Goal: Task Accomplishment & Management: Manage account settings

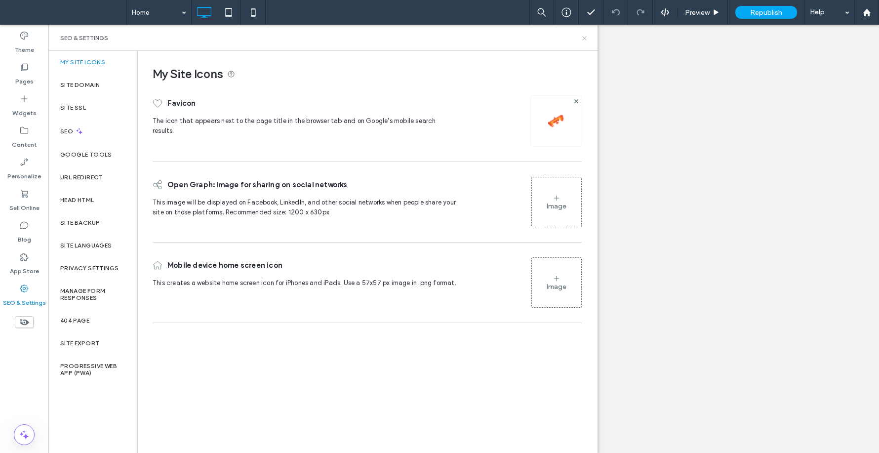
click at [581, 36] on icon at bounding box center [584, 38] width 7 height 7
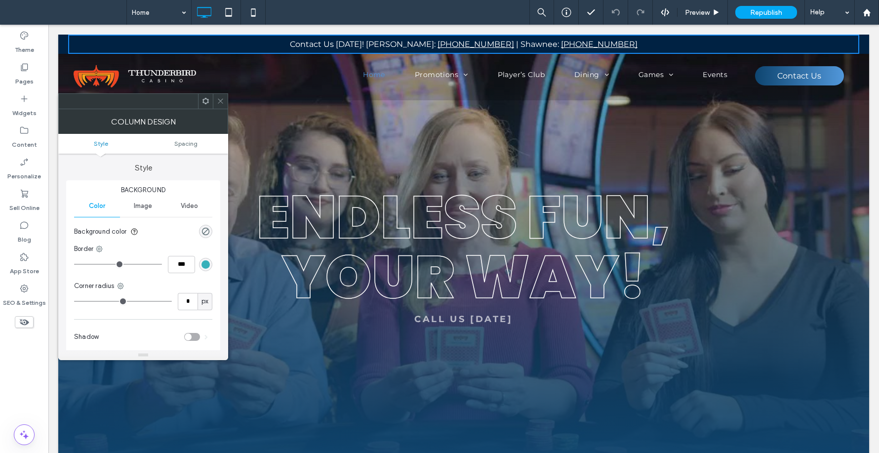
click at [221, 100] on icon at bounding box center [220, 100] width 7 height 7
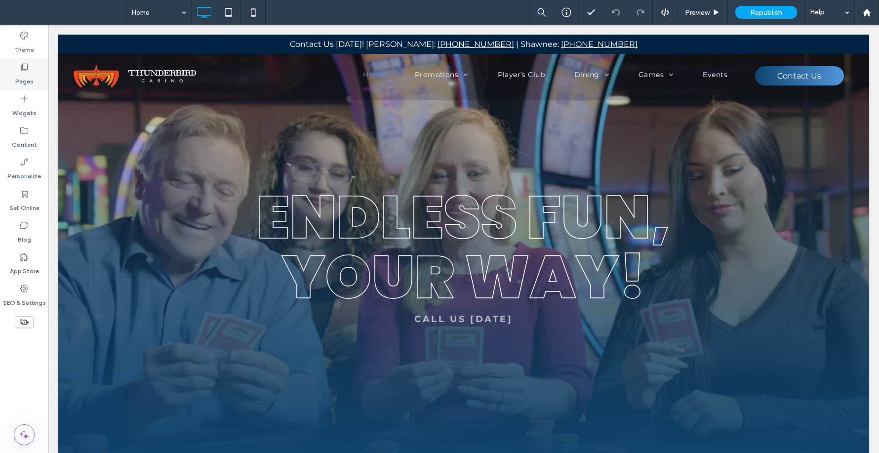
click at [21, 71] on icon at bounding box center [24, 67] width 10 height 10
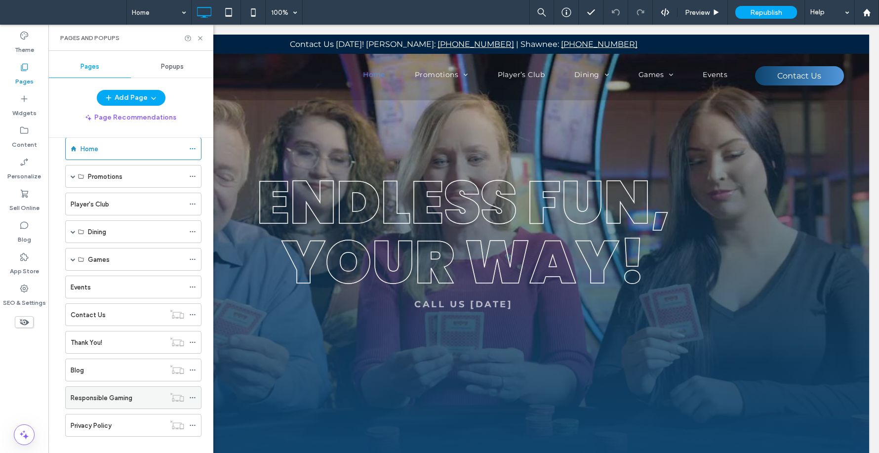
scroll to position [31, 0]
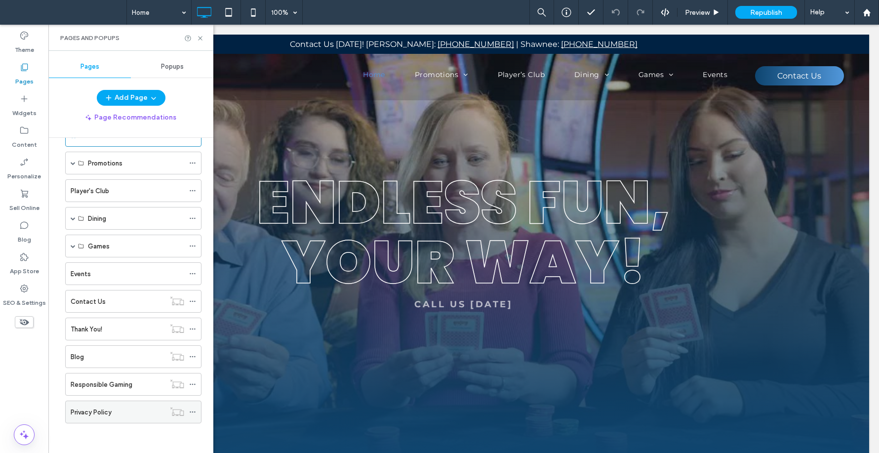
click at [133, 407] on div "Privacy Policy" at bounding box center [118, 412] width 94 height 10
click at [201, 39] on icon at bounding box center [200, 38] width 7 height 7
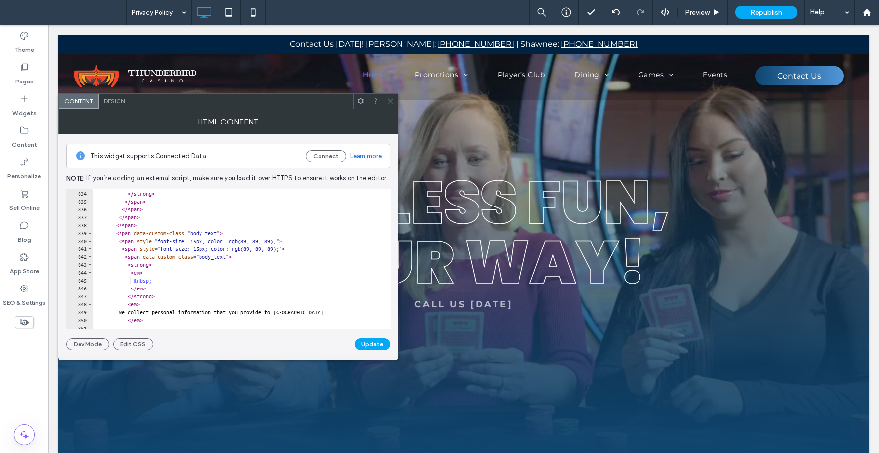
scroll to position [3068, 0]
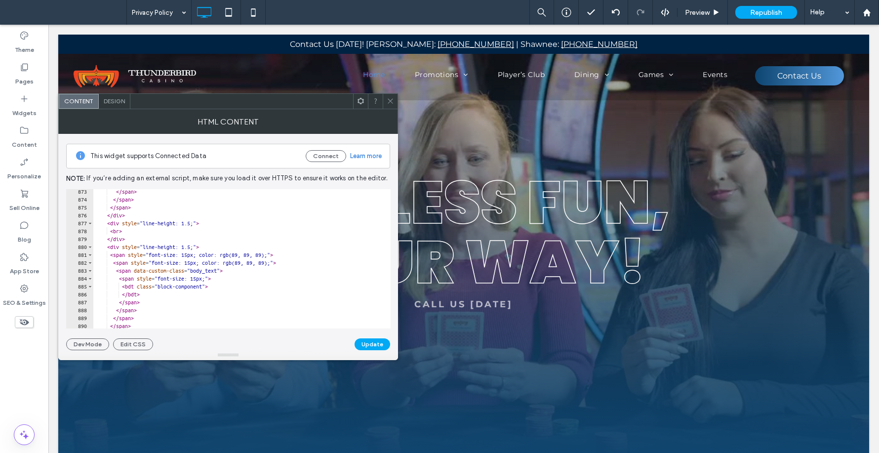
type textarea "******"
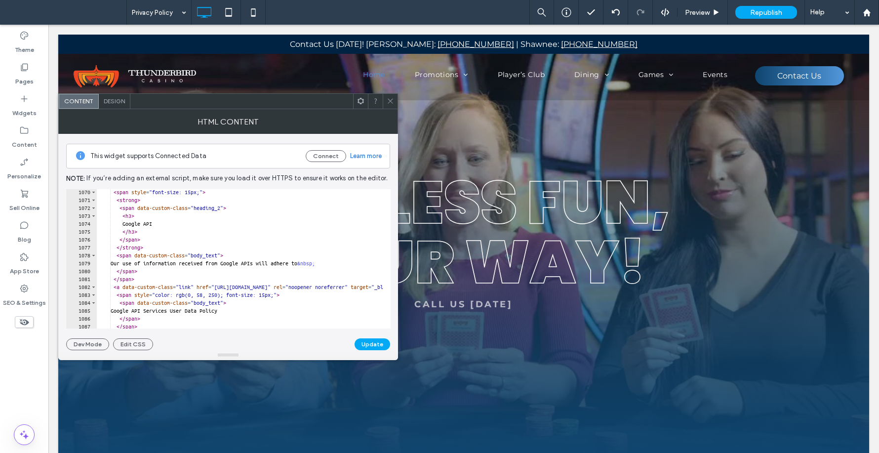
scroll to position [3760, 0]
click at [391, 101] on use at bounding box center [390, 101] width 5 height 5
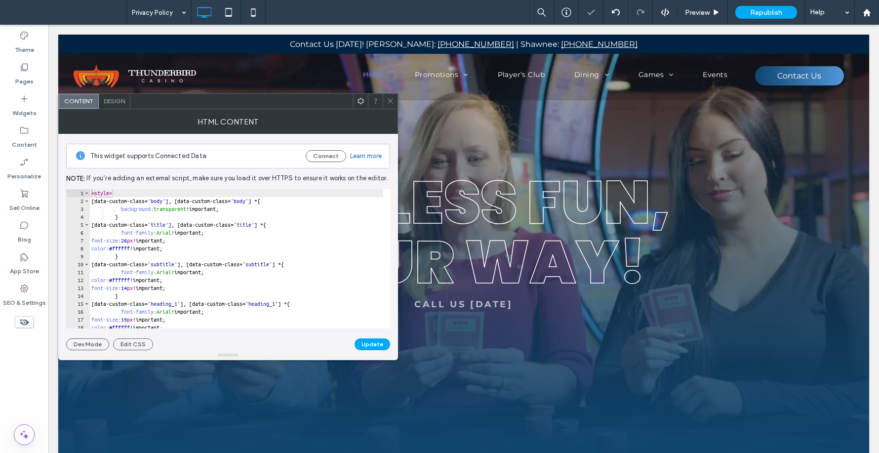
click at [391, 101] on icon at bounding box center [390, 100] width 7 height 7
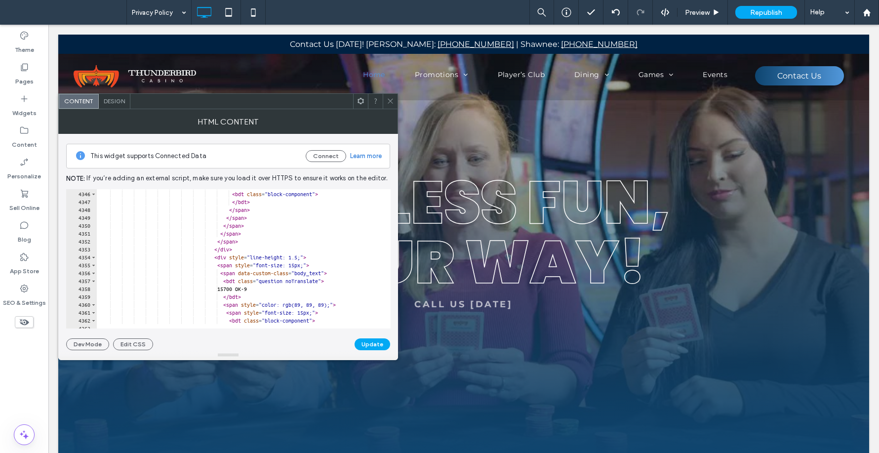
scroll to position [16057, 0]
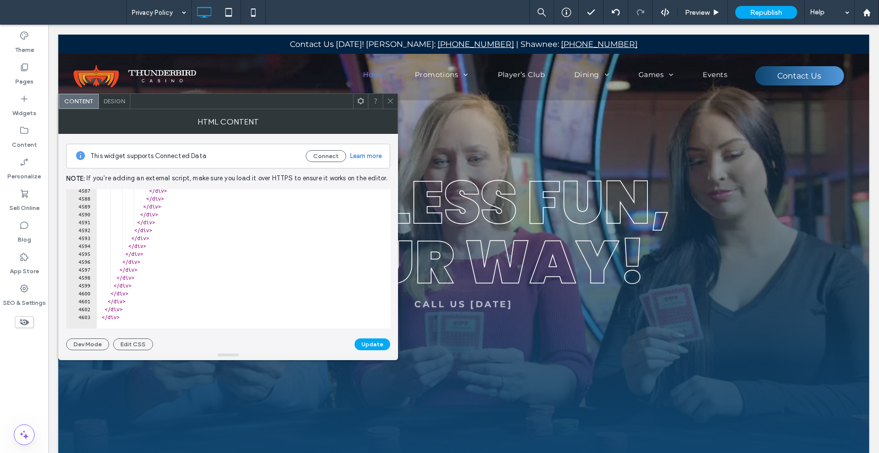
click at [392, 104] on icon at bounding box center [390, 100] width 7 height 7
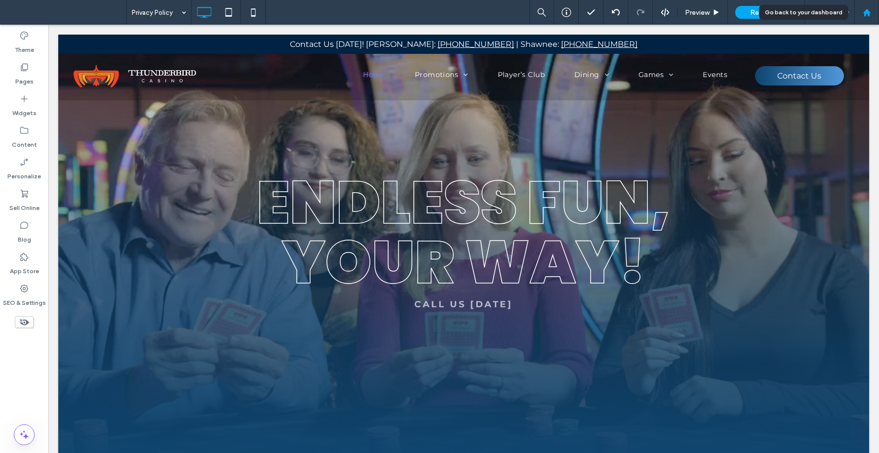
click at [866, 12] on use at bounding box center [866, 11] width 7 height 7
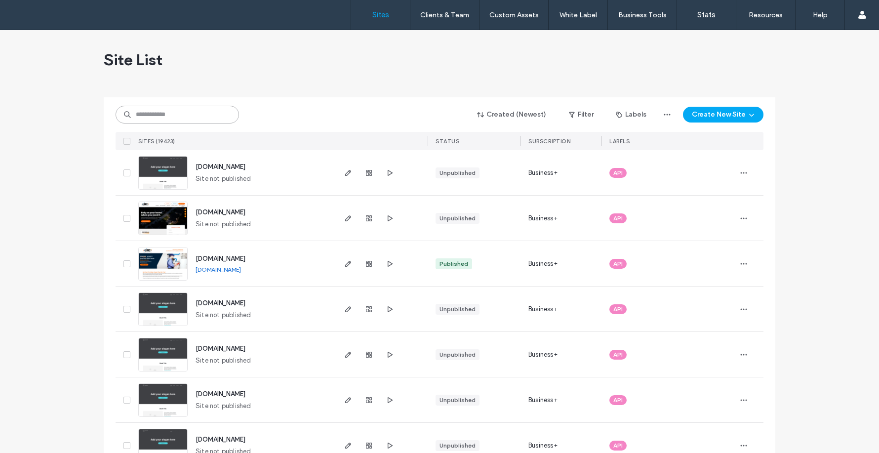
click at [169, 115] on input at bounding box center [178, 115] width 124 height 18
paste input "******"
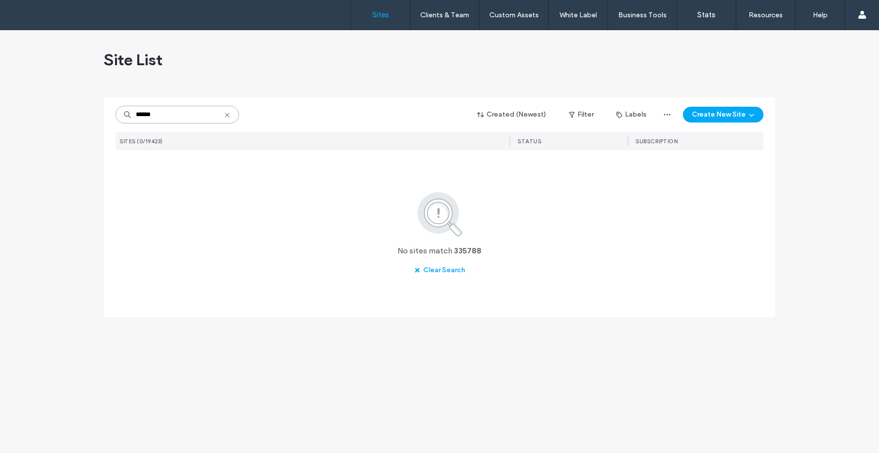
drag, startPoint x: 176, startPoint y: 115, endPoint x: 109, endPoint y: 93, distance: 71.1
click at [111, 95] on div "Site List ****** Created (Newest) Filter Labels Create New Site SITES (0/19423)…" at bounding box center [440, 179] width 672 height 299
paste input "**"
type input "********"
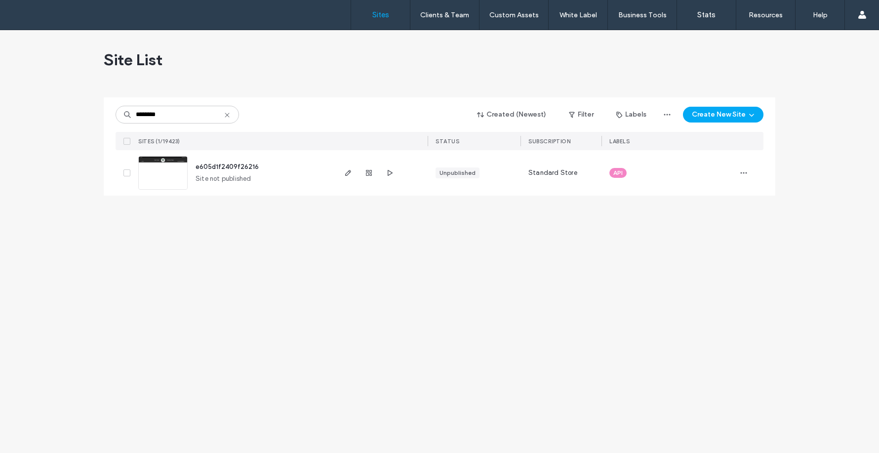
click at [170, 178] on img at bounding box center [163, 190] width 48 height 67
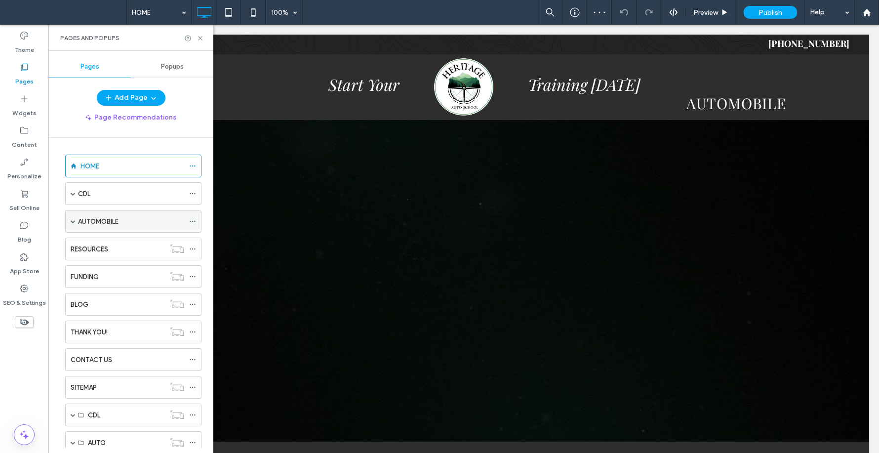
click at [73, 210] on span at bounding box center [73, 221] width 5 height 22
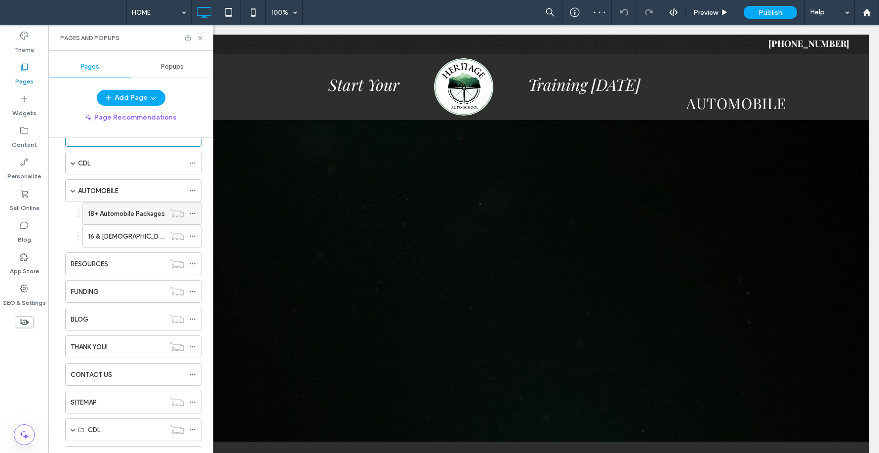
click at [91, 210] on label "18+ Automobile Packages" at bounding box center [126, 213] width 77 height 17
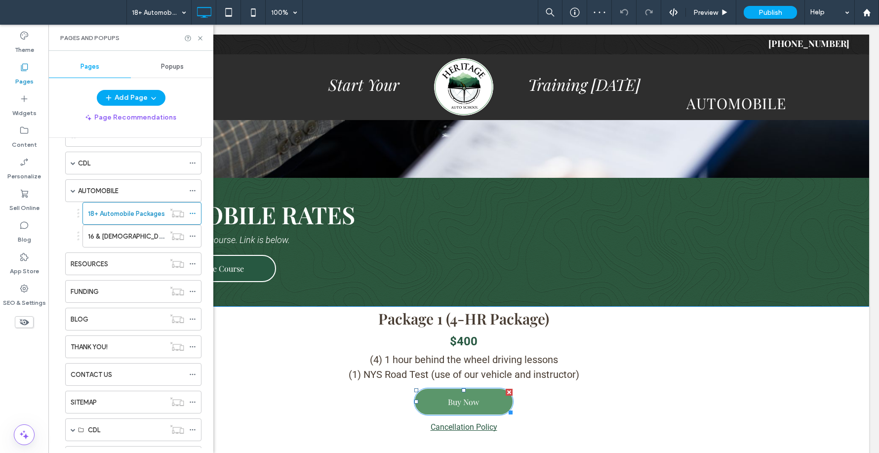
scroll to position [249, 0]
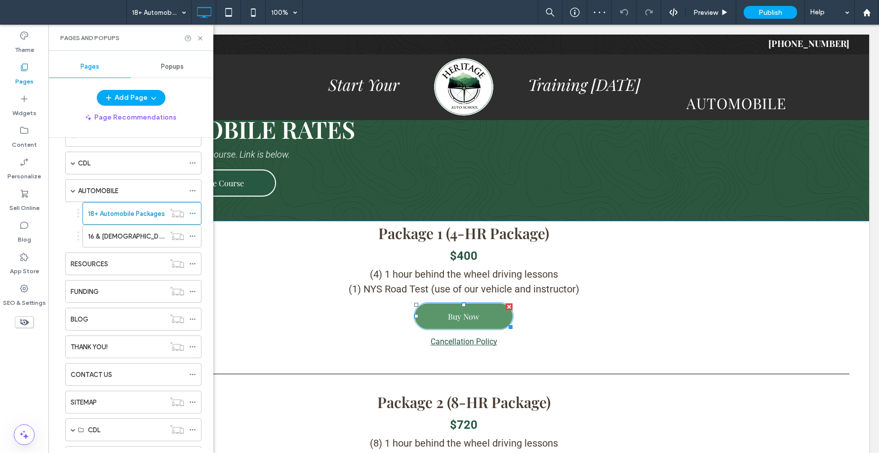
click at [450, 317] on span "Buy Now" at bounding box center [463, 316] width 31 height 10
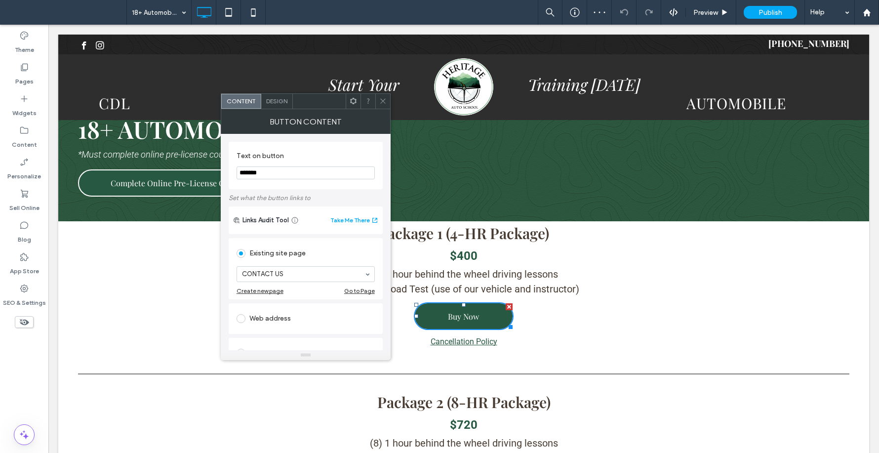
scroll to position [192, 0]
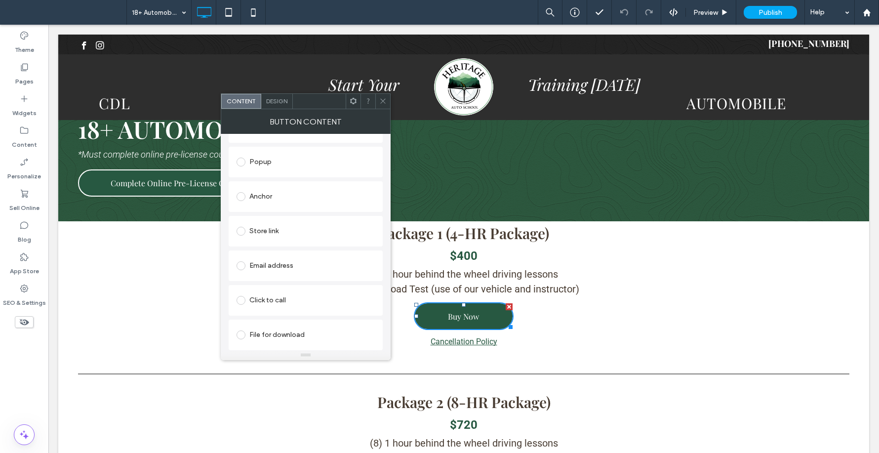
click at [244, 231] on span at bounding box center [241, 231] width 9 height 9
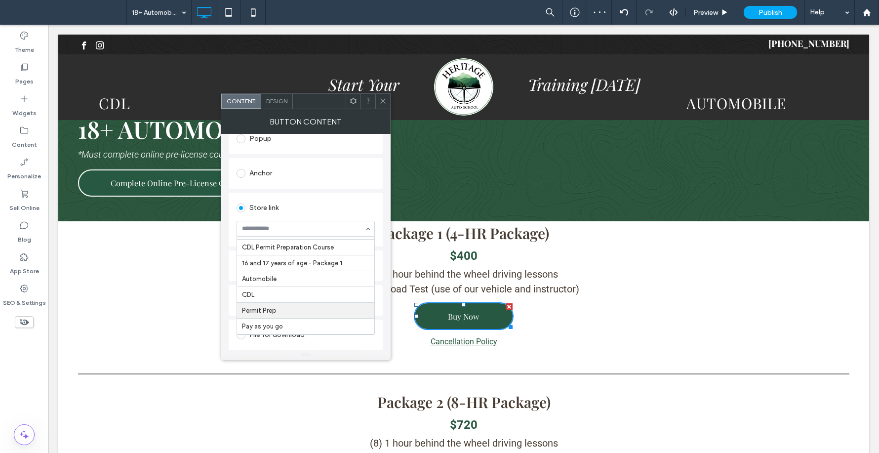
scroll to position [468, 0]
click at [384, 104] on icon at bounding box center [382, 100] width 7 height 7
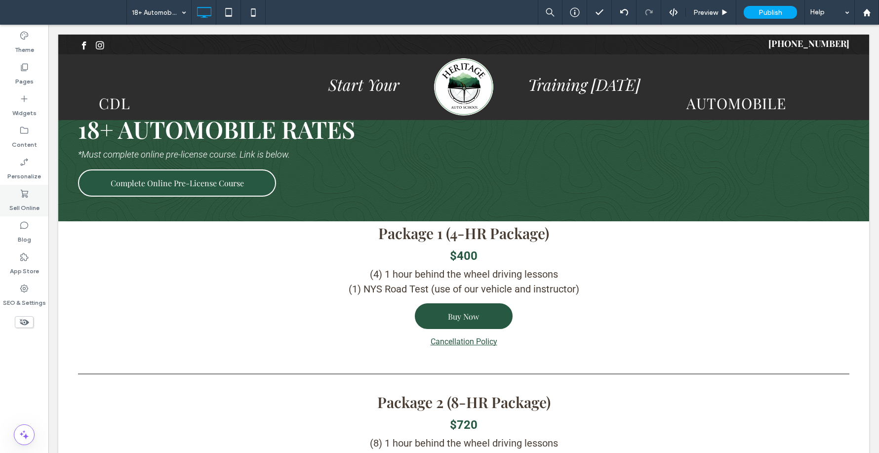
click at [25, 196] on use at bounding box center [24, 194] width 7 height 8
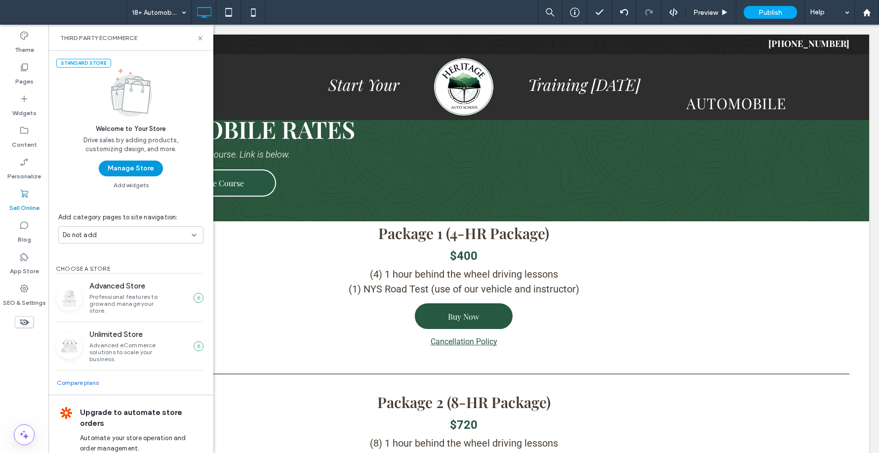
click at [119, 165] on button "Manage Store" at bounding box center [131, 169] width 64 height 16
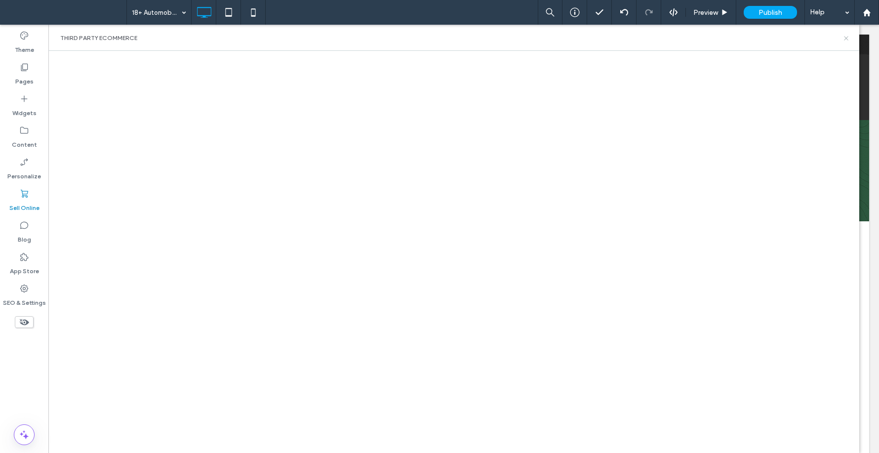
click at [844, 40] on icon at bounding box center [846, 38] width 7 height 7
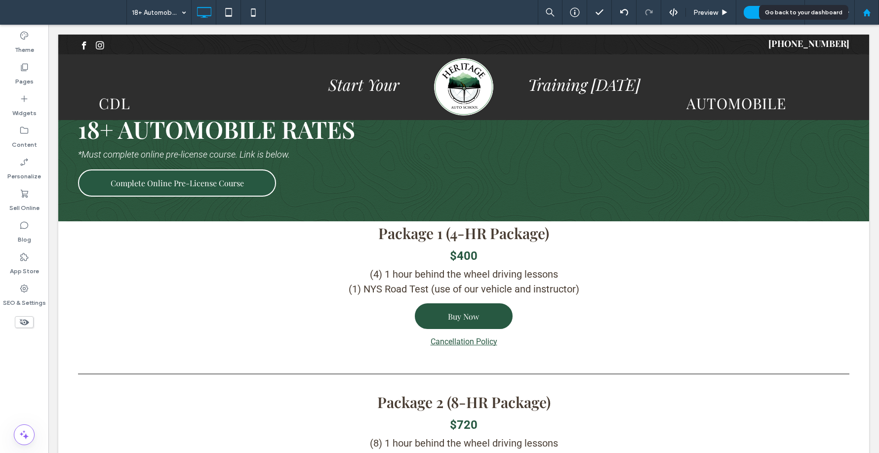
click at [860, 16] on div at bounding box center [867, 12] width 24 height 8
